Goal: Transaction & Acquisition: Subscribe to service/newsletter

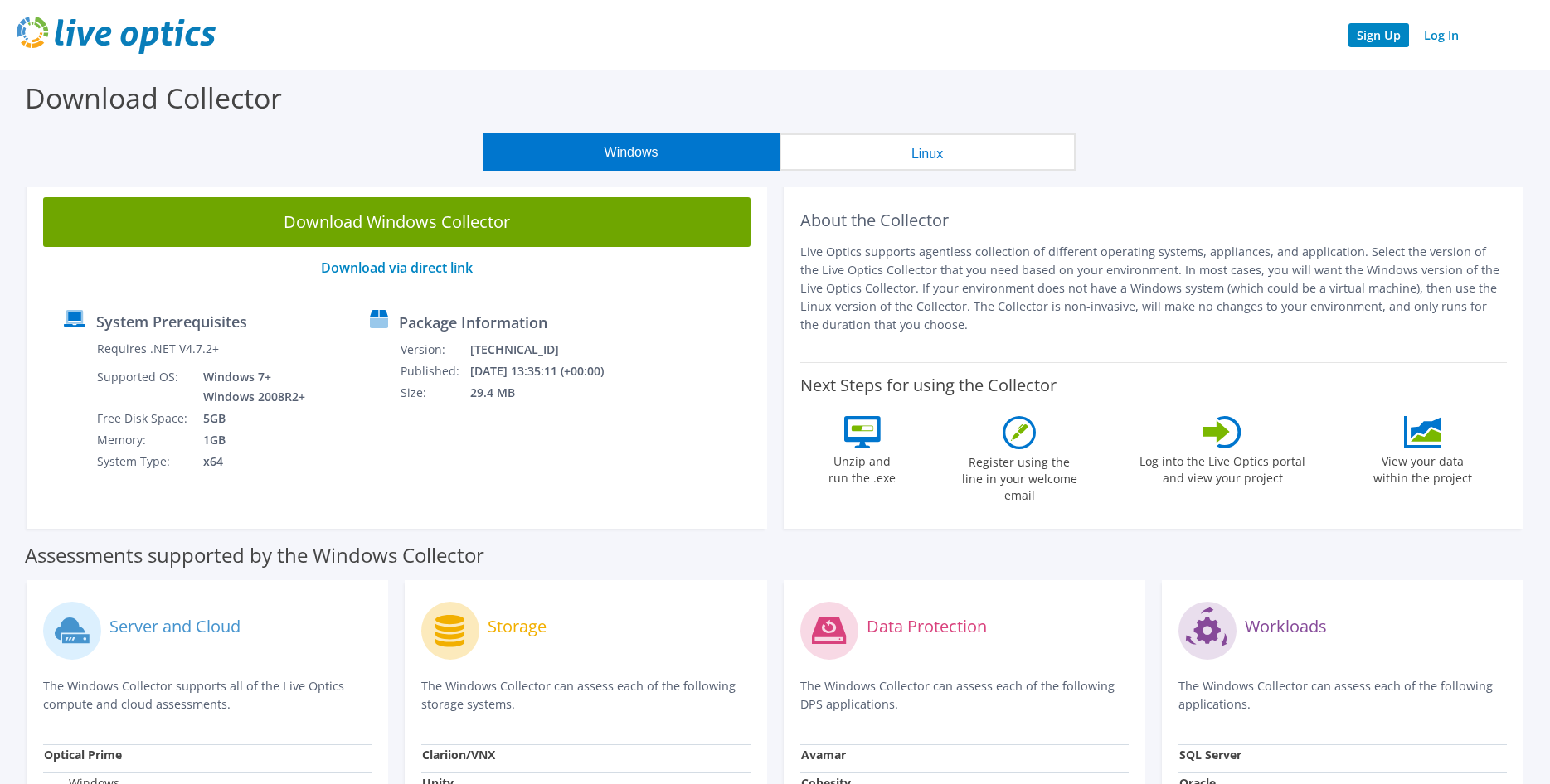
click at [1389, 33] on link "Sign Up" at bounding box center [1378, 36] width 60 height 24
click at [143, 51] on img at bounding box center [116, 36] width 199 height 38
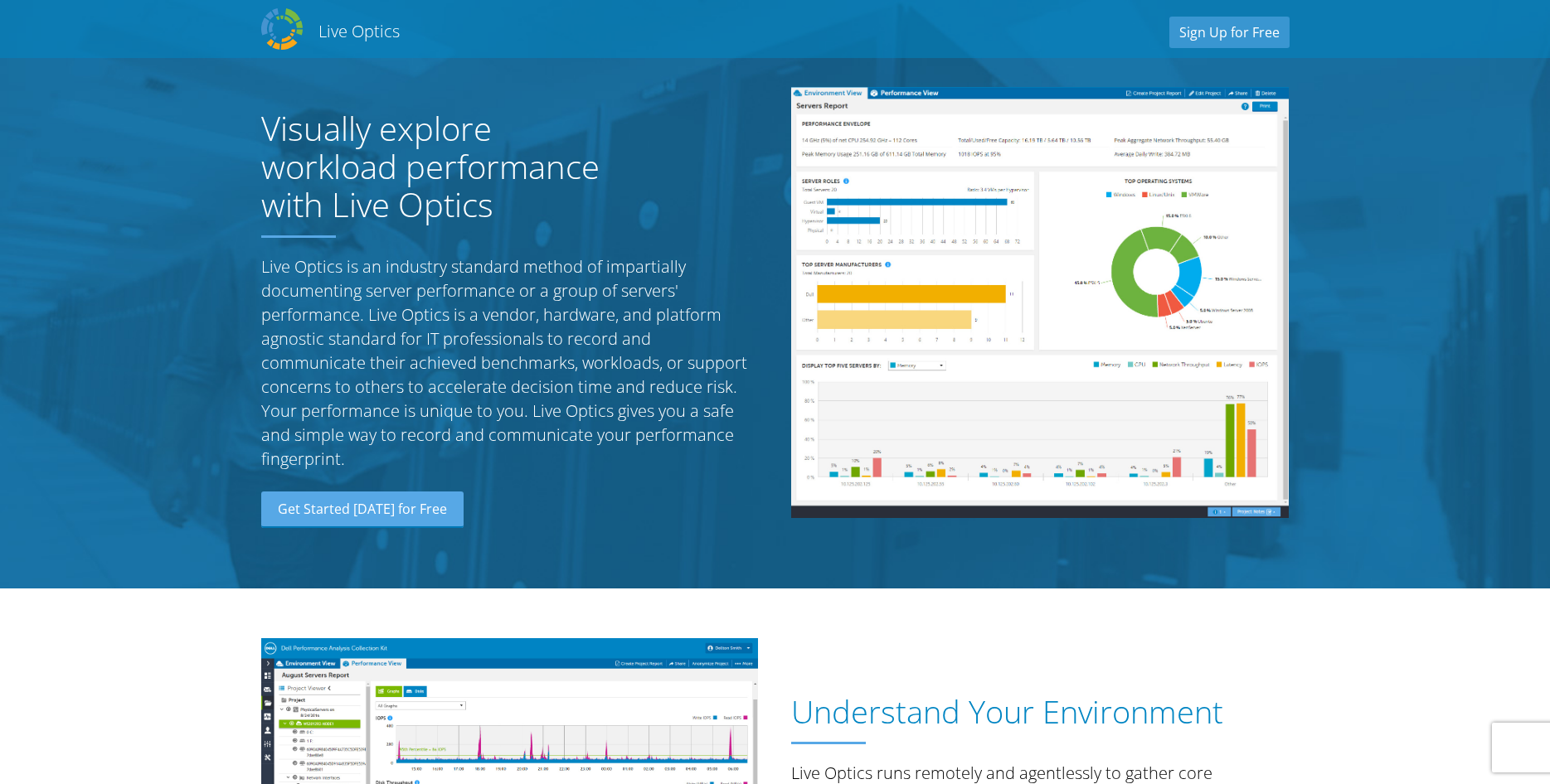
click at [288, 35] on img at bounding box center [282, 29] width 41 height 41
click at [321, 21] on h2 "Live Optics" at bounding box center [359, 31] width 81 height 23
click at [1270, 24] on link "Sign Up for Free" at bounding box center [1229, 32] width 121 height 31
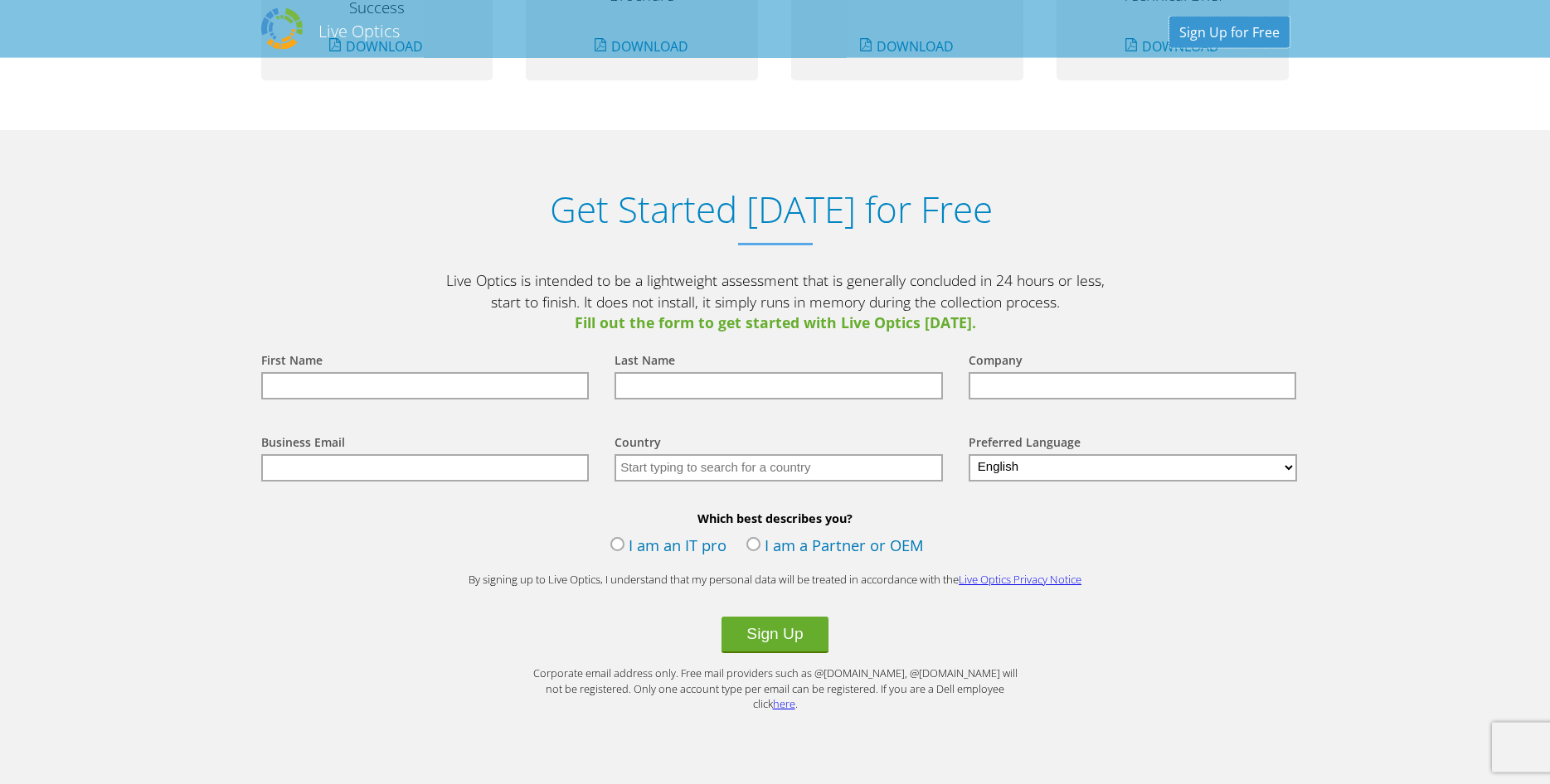
scroll to position [1644, 0]
click at [795, 699] on link "here" at bounding box center [784, 707] width 23 height 15
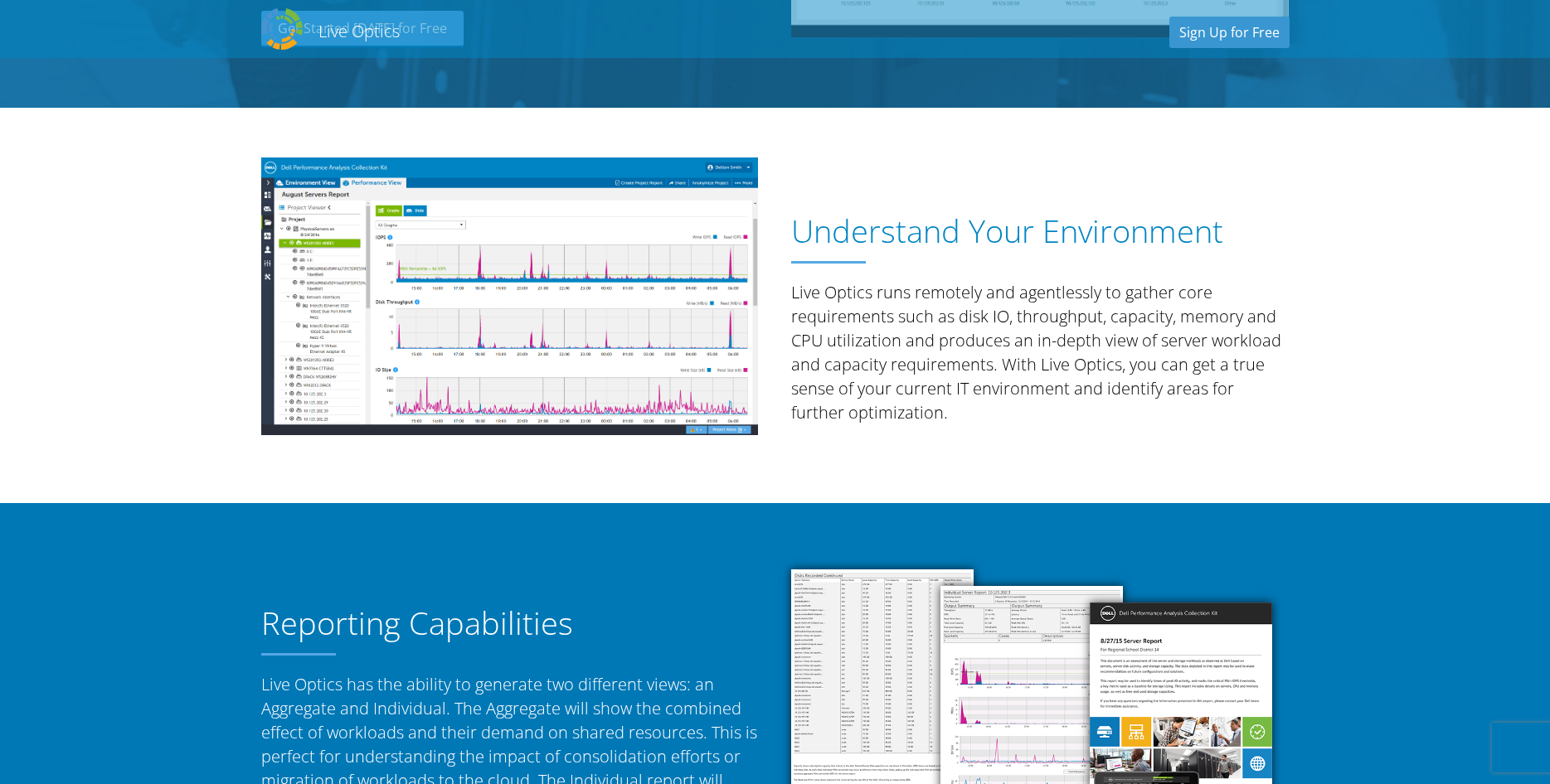
scroll to position [0, 0]
